Goal: Task Accomplishment & Management: Manage account settings

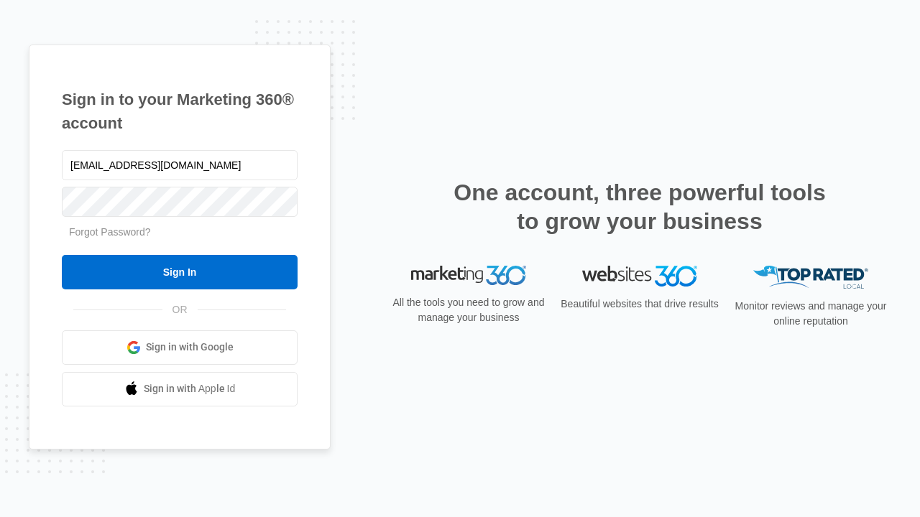
type input "dankie614@gmail.com"
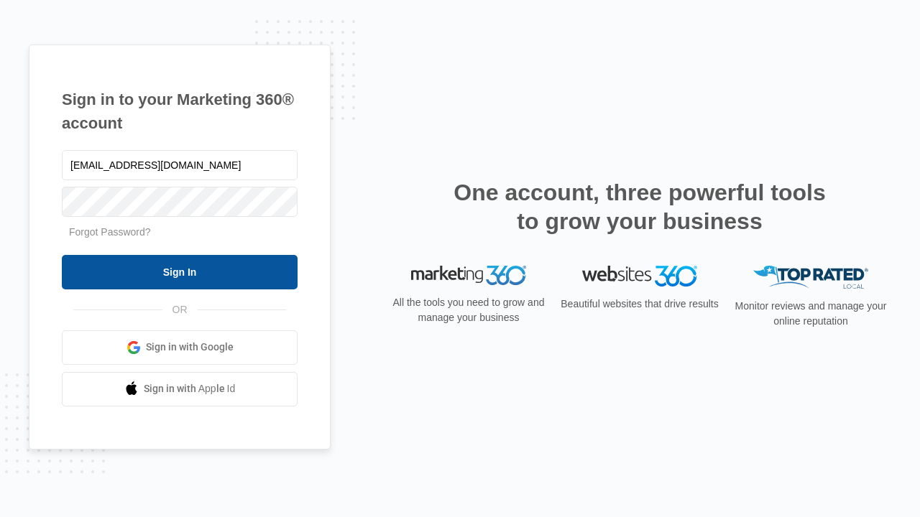
click at [180, 272] on input "Sign In" at bounding box center [180, 272] width 236 height 34
